Goal: Information Seeking & Learning: Learn about a topic

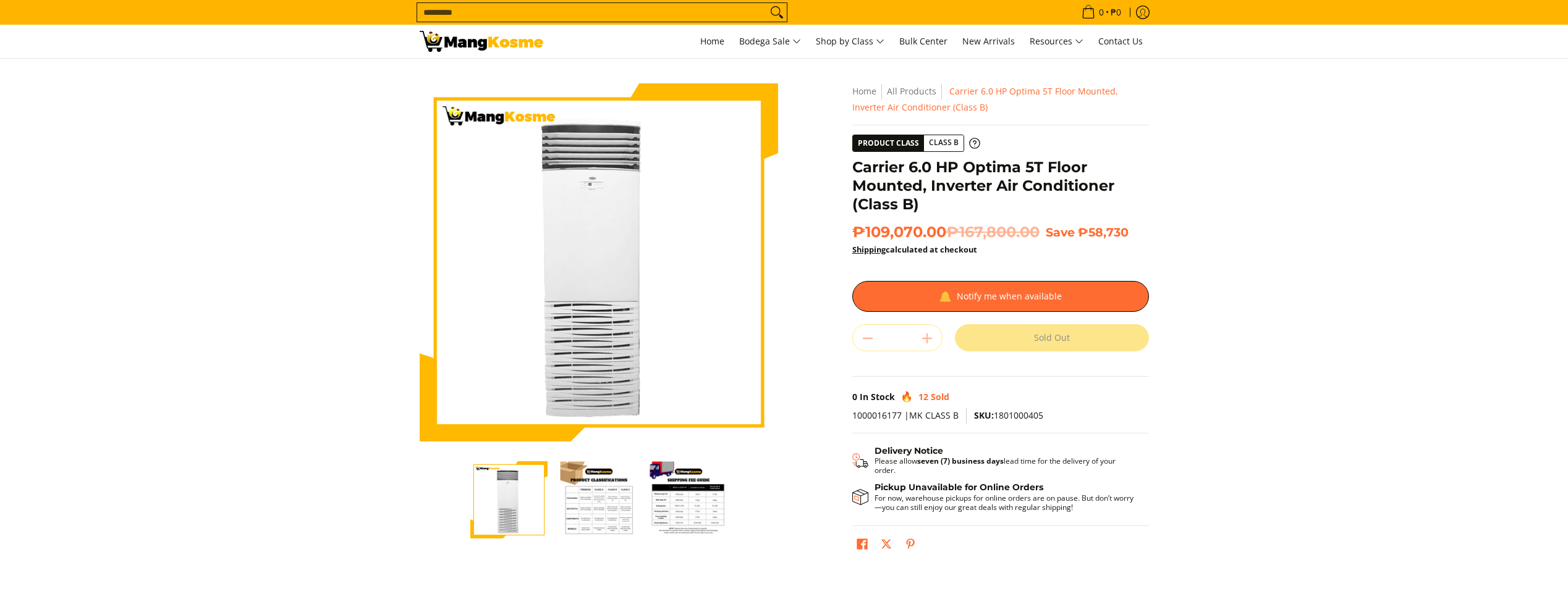
click at [1260, 187] on section "Skip to Main Content Enable zoom Disable zoom Enable zoom Disable zoom Home All…" at bounding box center [784, 324] width 1568 height 531
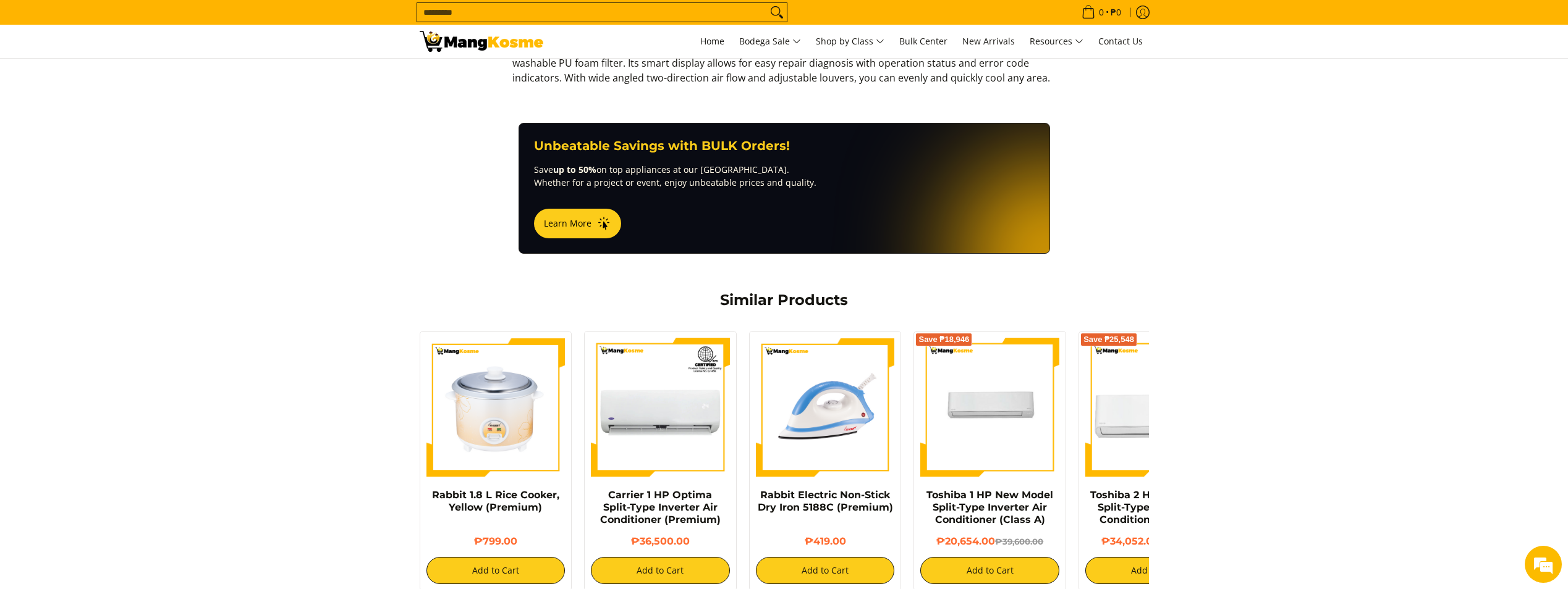
scroll to position [494, 0]
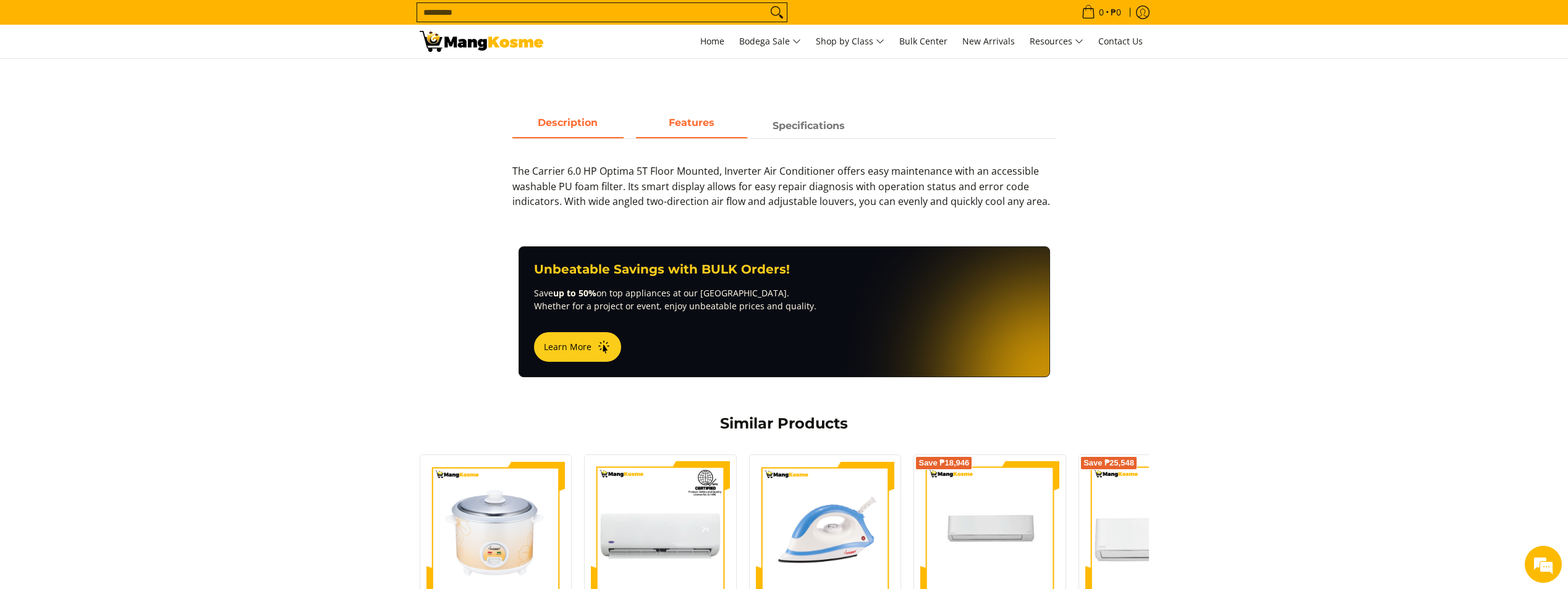
click at [707, 125] on strong "Features" at bounding box center [692, 123] width 46 height 11
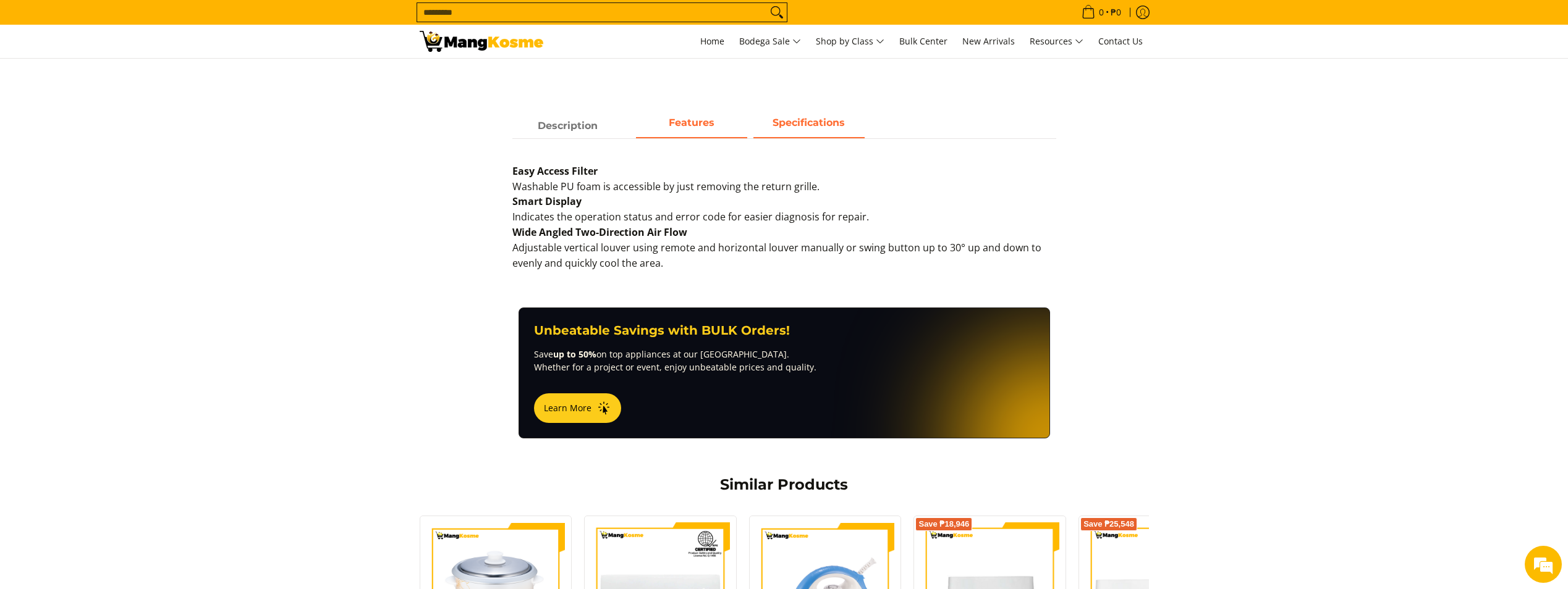
click at [810, 127] on strong "Specifications" at bounding box center [809, 123] width 72 height 11
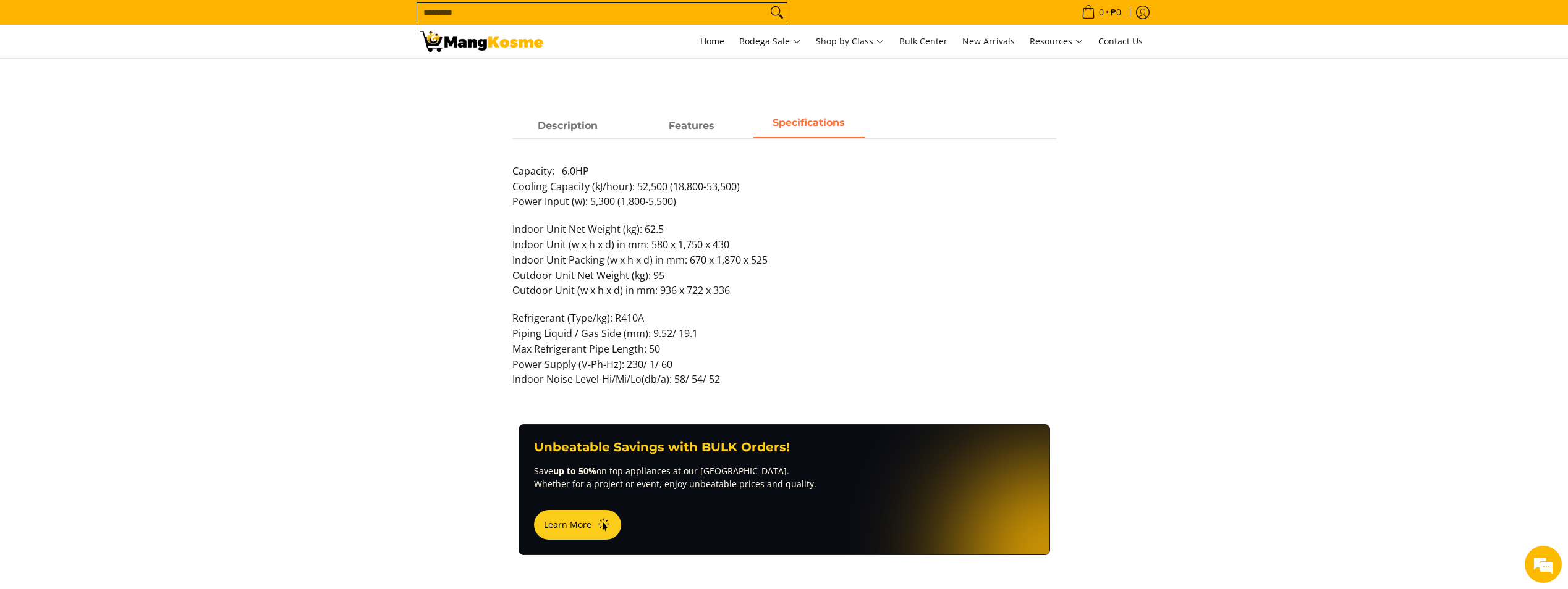
click at [787, 192] on p "Capacity: 6.0HP Cooling Capacity (kJ/hour): 52,500 (18,800-53,500) Power Input …" at bounding box center [784, 193] width 544 height 58
drag, startPoint x: 632, startPoint y: 187, endPoint x: 705, endPoint y: 188, distance: 73.0
click at [703, 187] on p "Capacity: 6.0HP Cooling Capacity (kJ/hour): 52,500 (18,800-53,500) Power Input …" at bounding box center [784, 193] width 544 height 58
drag, startPoint x: 705, startPoint y: 188, endPoint x: 767, endPoint y: 217, distance: 68.4
click at [767, 217] on p "Capacity: 6.0HP Cooling Capacity (kJ/hour): 52,500 (18,800-53,500) Power Input …" at bounding box center [784, 193] width 544 height 58
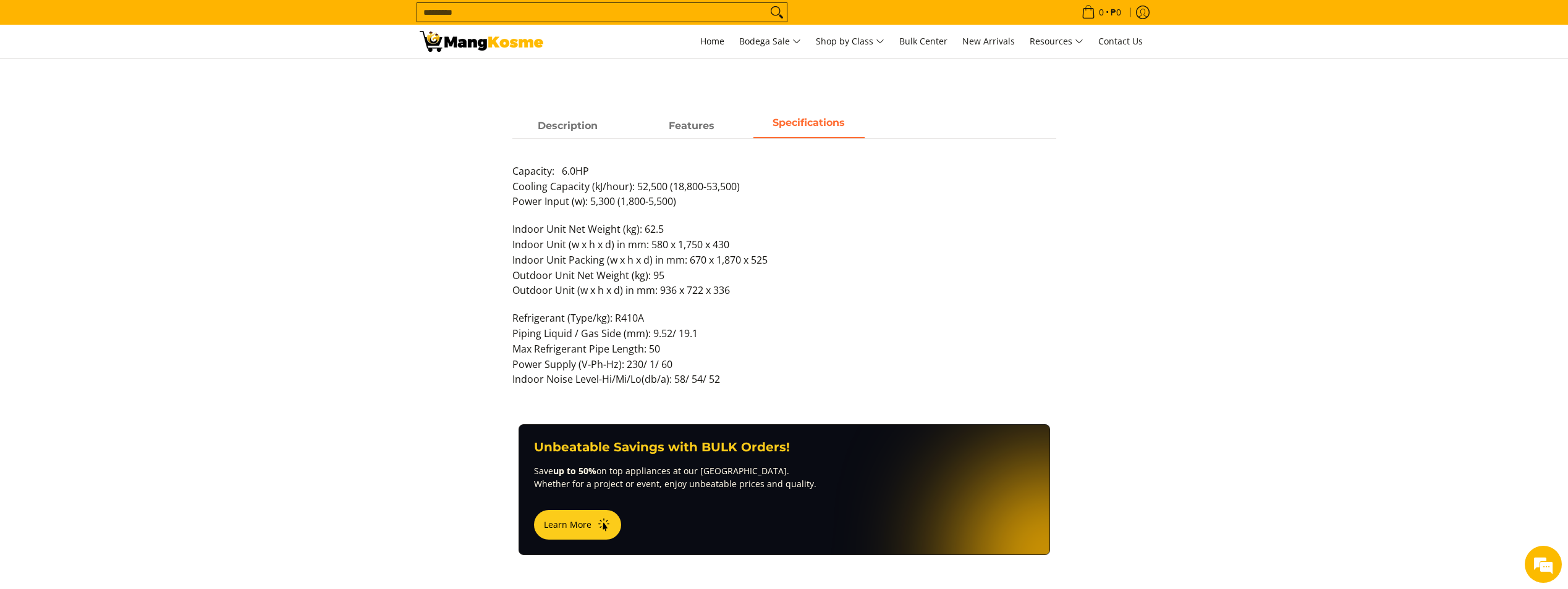
click at [799, 189] on p "Capacity: 6.0HP Cooling Capacity (kJ/hour): 52,500 (18,800-53,500) Power Input …" at bounding box center [784, 193] width 544 height 58
click at [788, 205] on p "Capacity: 6.0HP Cooling Capacity (kJ/hour): 52,500 (18,800-53,500) Power Input …" at bounding box center [784, 193] width 544 height 58
